Goal: Information Seeking & Learning: Learn about a topic

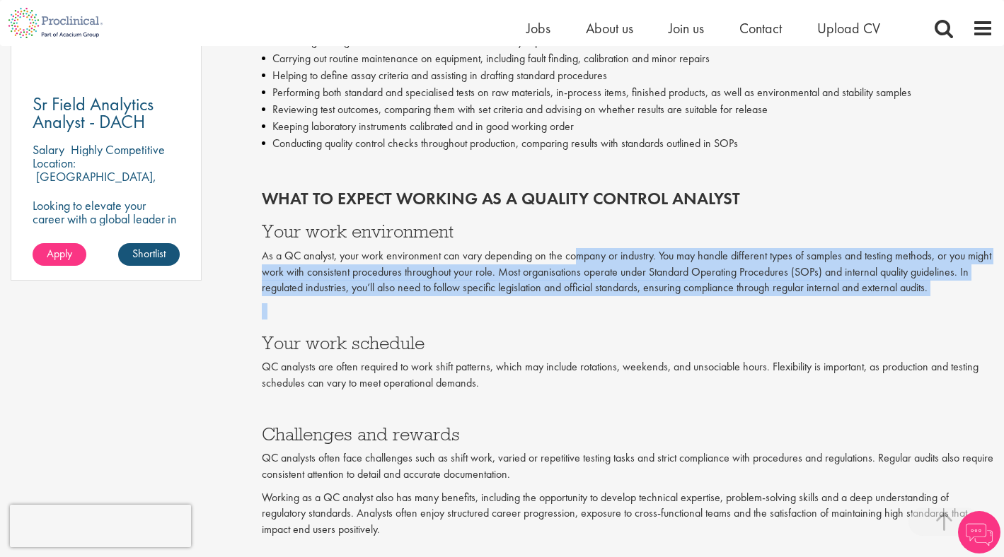
drag, startPoint x: 572, startPoint y: 322, endPoint x: 572, endPoint y: 253, distance: 68.6
click at [572, 253] on div "What to expect working as a quality control analyst Your work environment As a …" at bounding box center [627, 321] width 731 height 324
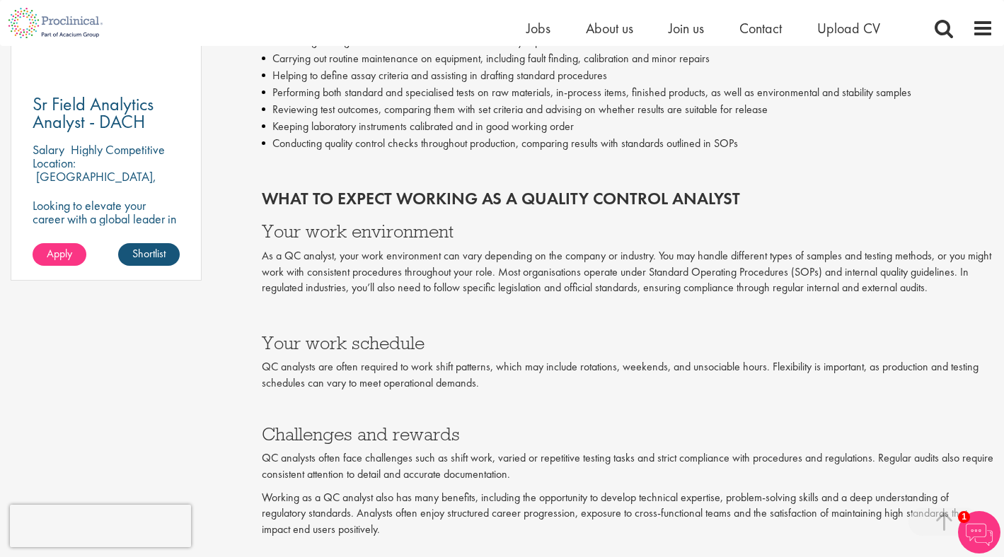
click at [562, 376] on p "QC analysts are often required to work shift patterns, which may include rotati…" at bounding box center [627, 375] width 731 height 33
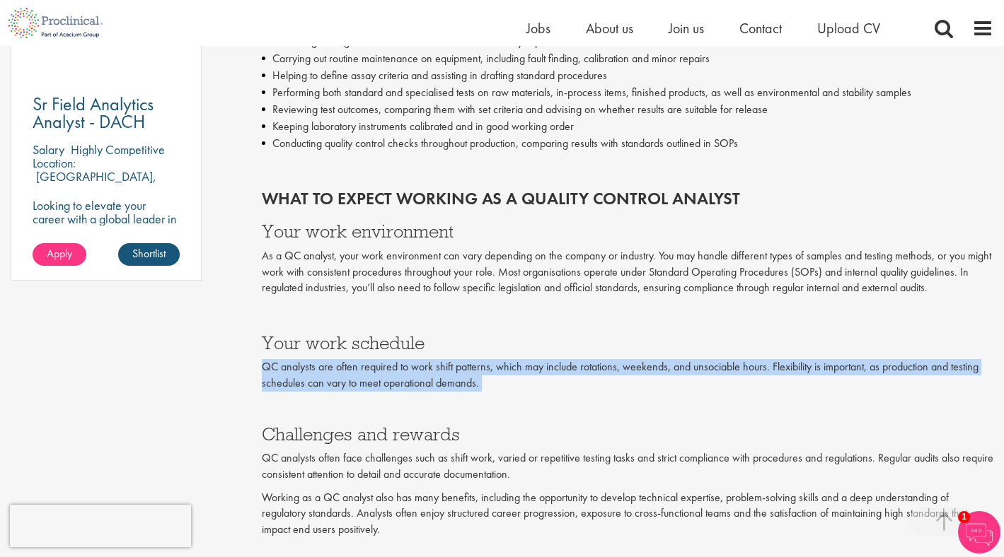
click at [562, 376] on p "QC analysts are often required to work shift patterns, which may include rotati…" at bounding box center [627, 375] width 731 height 33
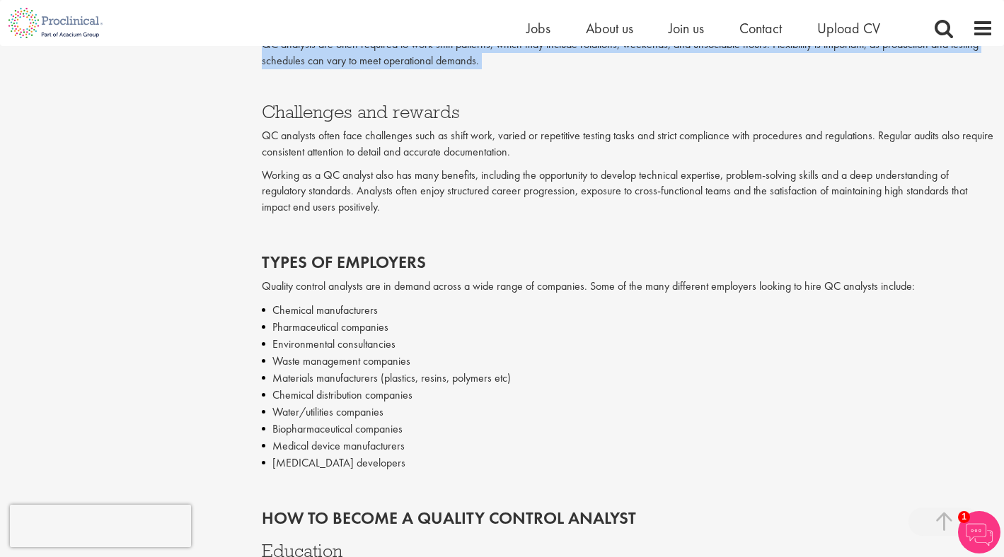
scroll to position [1389, 0]
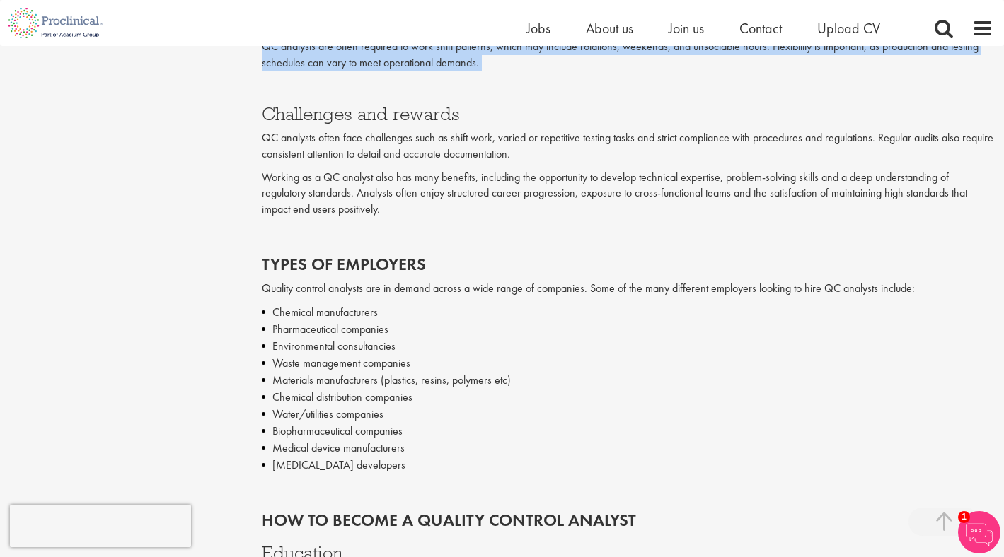
drag, startPoint x: 490, startPoint y: 456, endPoint x: 490, endPoint y: 356, distance: 100.4
click at [490, 356] on ul "Chemical manufacturers Pharmaceutical companies Environmental consultancies Was…" at bounding box center [627, 389] width 731 height 170
click at [499, 405] on li "Chemical distribution companies" at bounding box center [627, 397] width 731 height 17
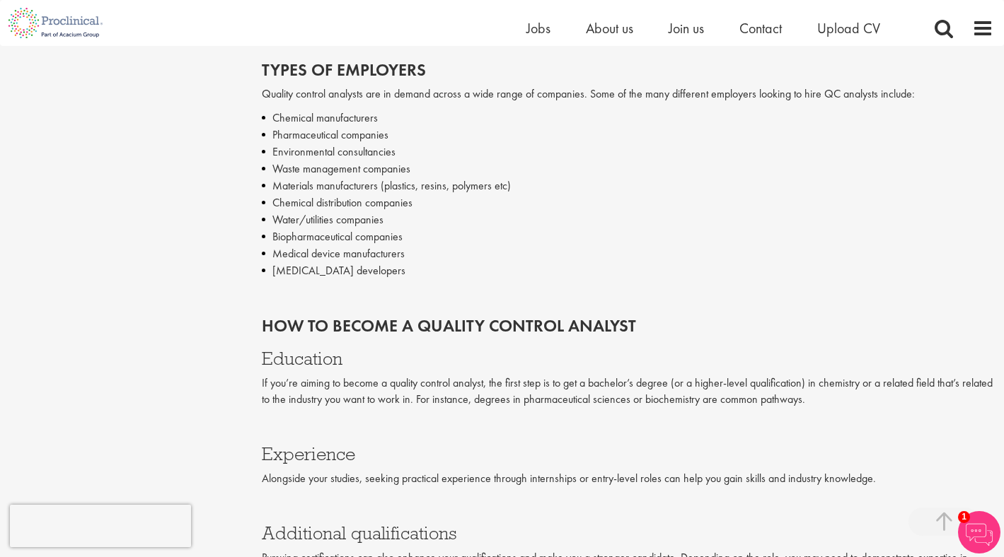
scroll to position [1711, 0]
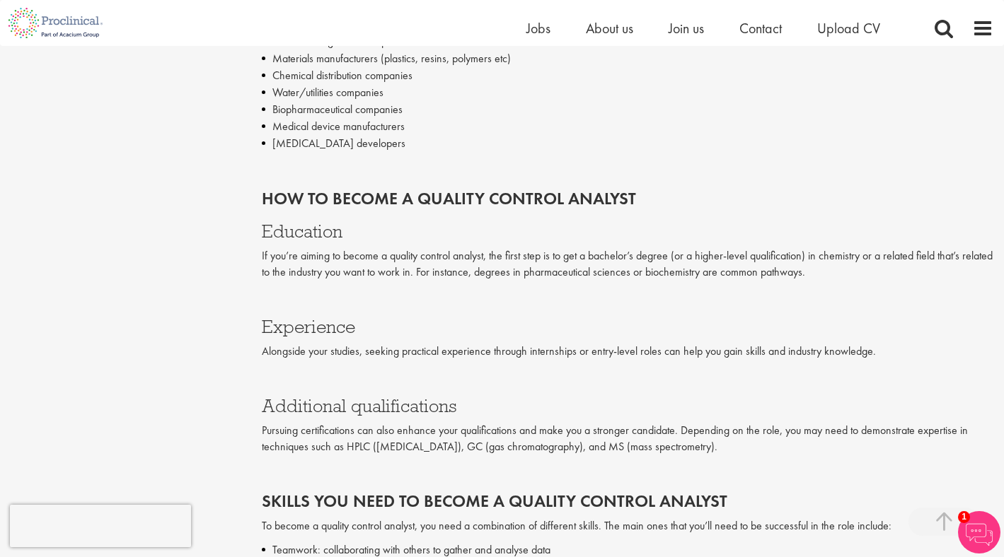
click at [492, 260] on p "If you’re aiming to become a quality control analyst, the first step is to get …" at bounding box center [627, 264] width 731 height 33
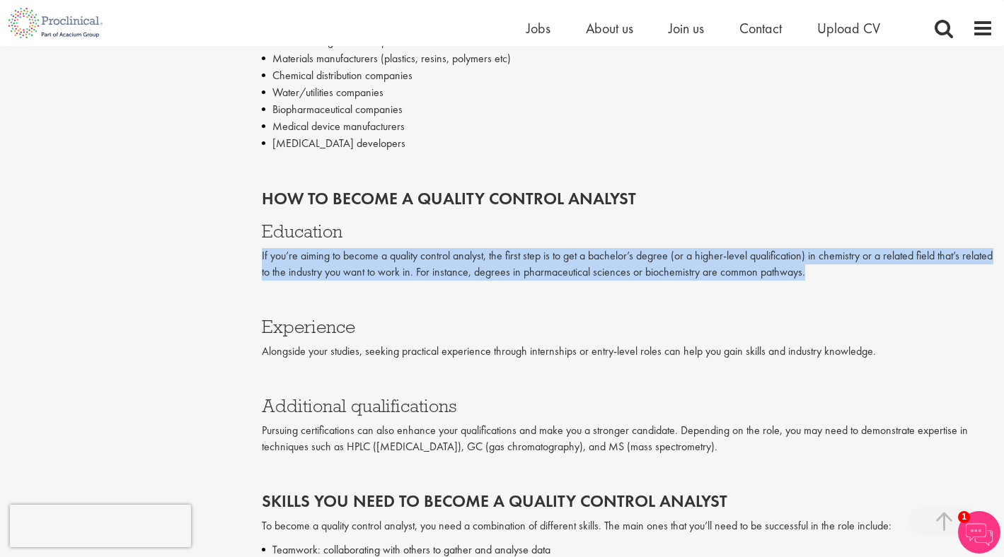
click at [492, 260] on p "If you’re aiming to become a quality control analyst, the first step is to get …" at bounding box center [627, 264] width 731 height 33
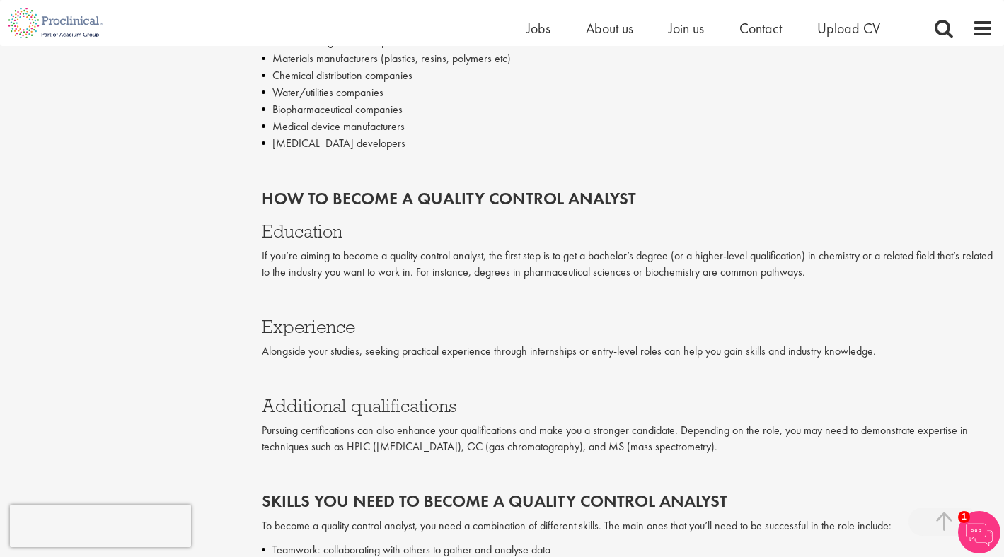
click at [494, 235] on h3 "Education" at bounding box center [627, 231] width 731 height 18
